Goal: Check status

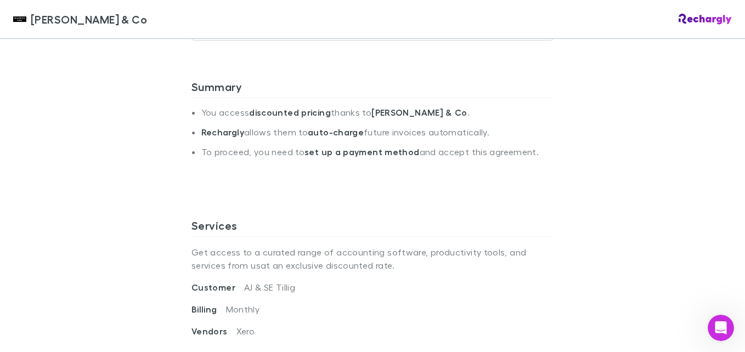
scroll to position [229, 0]
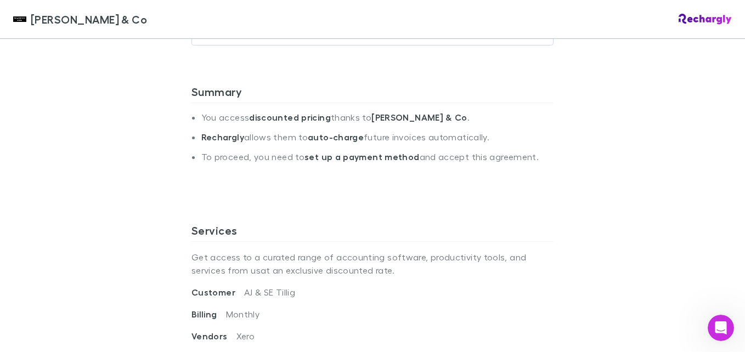
drag, startPoint x: 726, startPoint y: 134, endPoint x: 733, endPoint y: 103, distance: 32.4
click at [733, 103] on div "Shaddock & Co Shaddock & Co Software subscriptions agreement Shaddock & Co has …" at bounding box center [372, 176] width 745 height 352
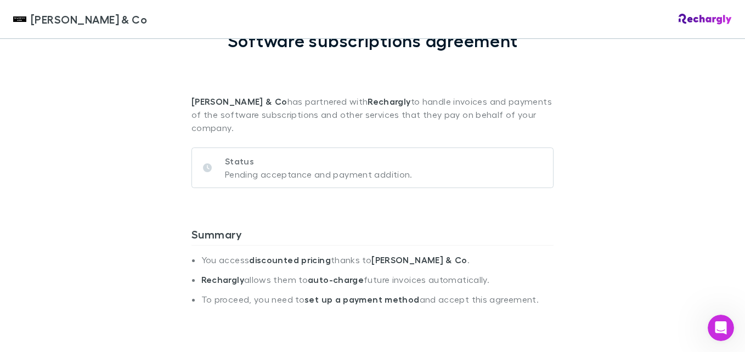
scroll to position [77, 0]
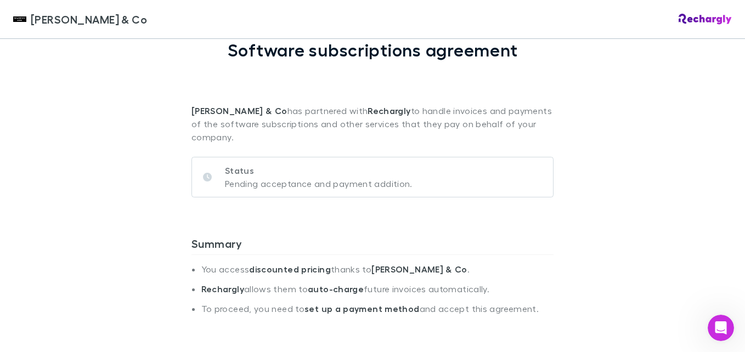
click at [366, 164] on p "Status" at bounding box center [319, 170] width 188 height 13
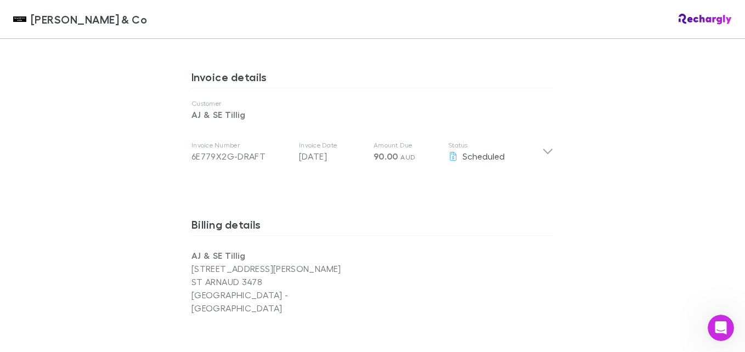
scroll to position [557, 0]
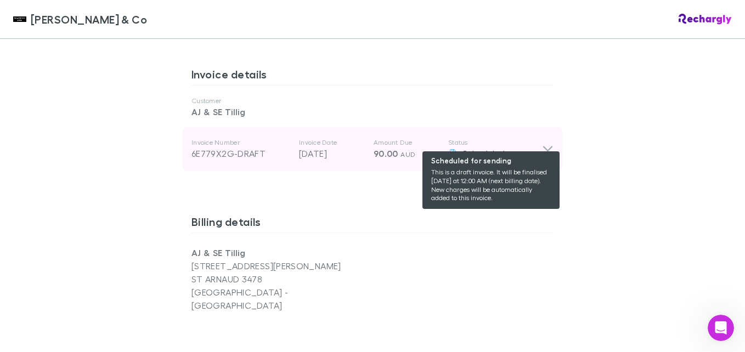
click at [451, 149] on icon at bounding box center [453, 153] width 10 height 9
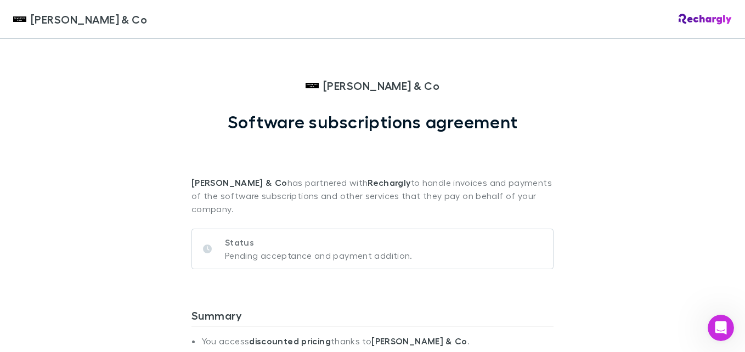
scroll to position [0, 0]
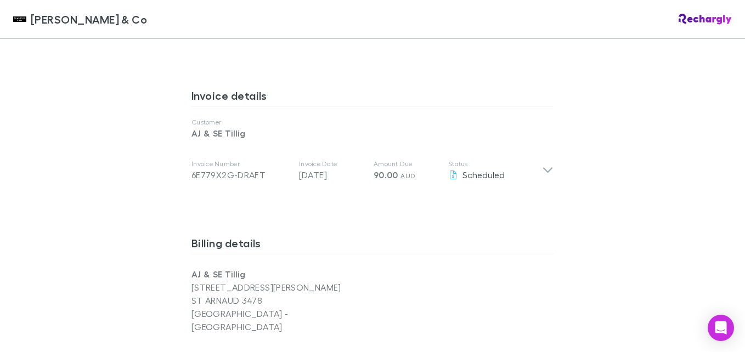
scroll to position [538, 0]
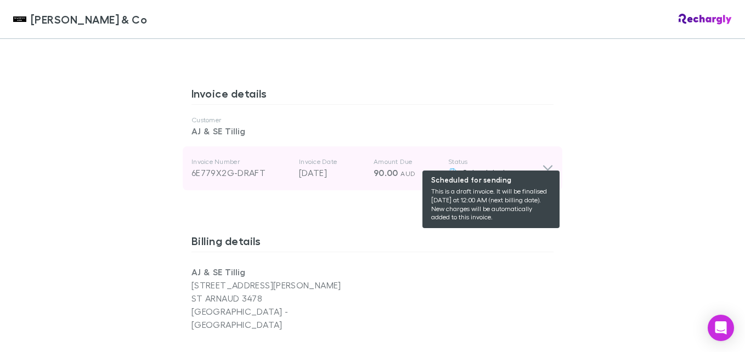
click at [465, 167] on span "Scheduled" at bounding box center [483, 172] width 42 height 10
